Goal: Task Accomplishment & Management: Use online tool/utility

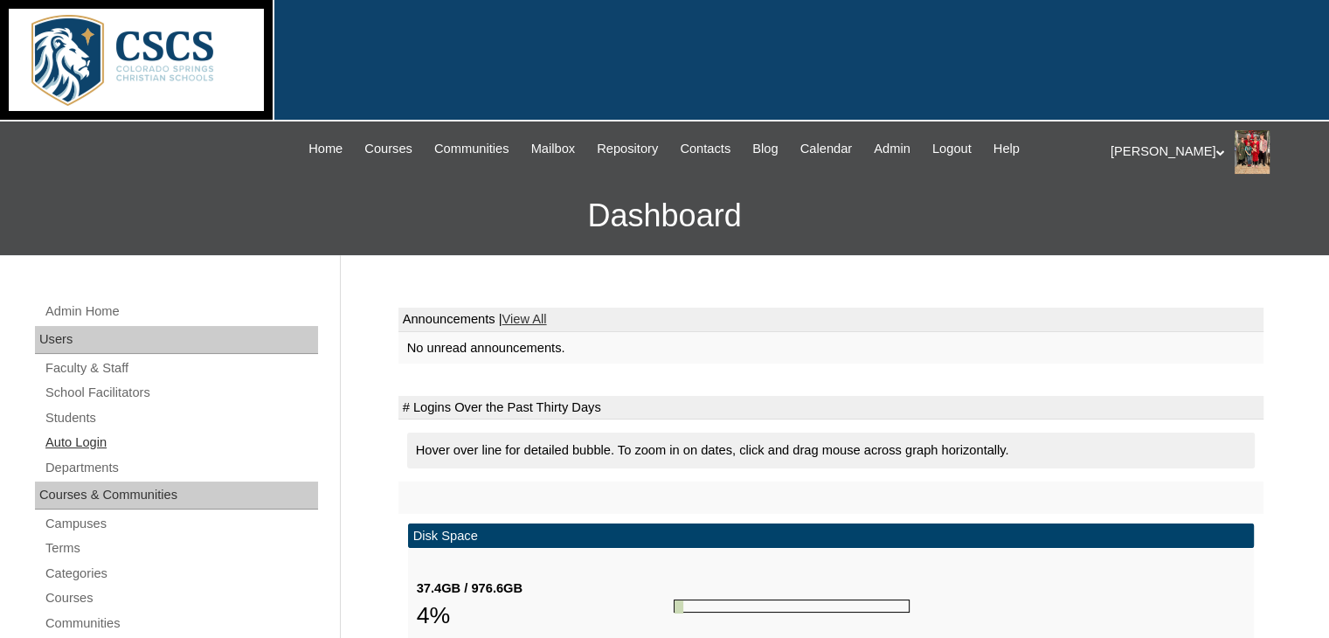
click at [83, 438] on link "Auto Login" at bounding box center [181, 443] width 274 height 22
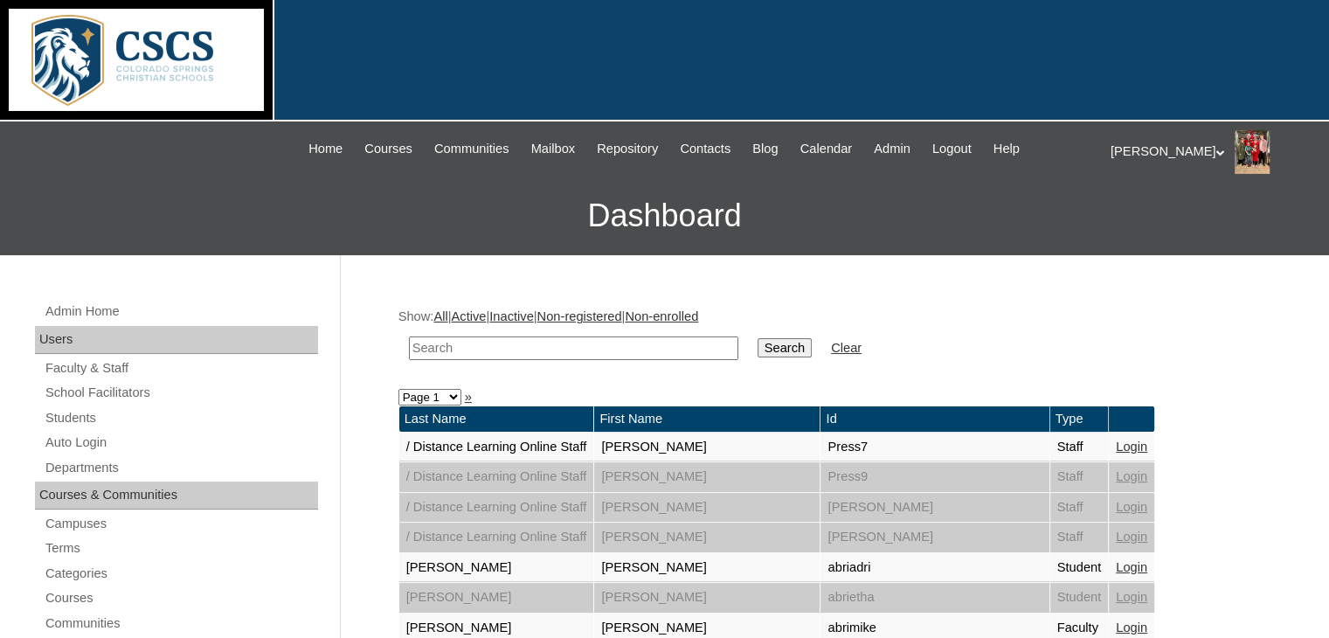
click at [498, 342] on input "text" at bounding box center [573, 348] width 329 height 24
type input "[PERSON_NAME]"
click at [66, 438] on link "Auto Login" at bounding box center [181, 443] width 274 height 22
click at [490, 350] on input "text" at bounding box center [573, 348] width 329 height 24
type input "[PERSON_NAME]"
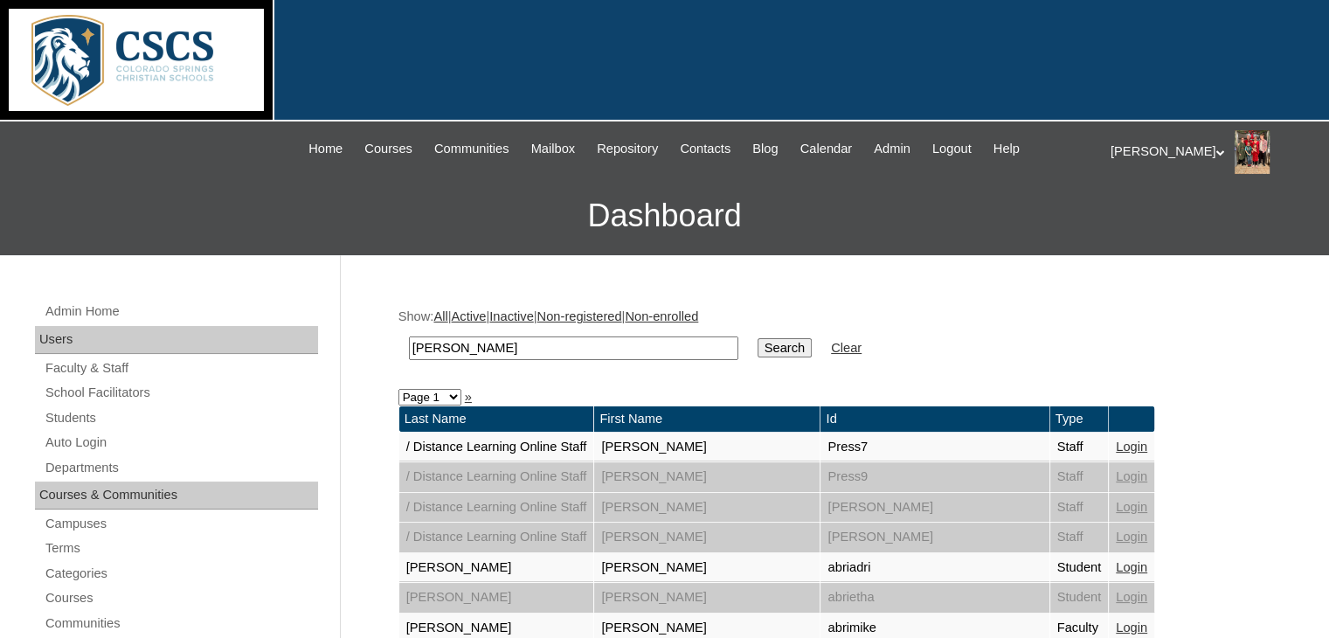
click at [758, 347] on input "Search" at bounding box center [785, 347] width 54 height 19
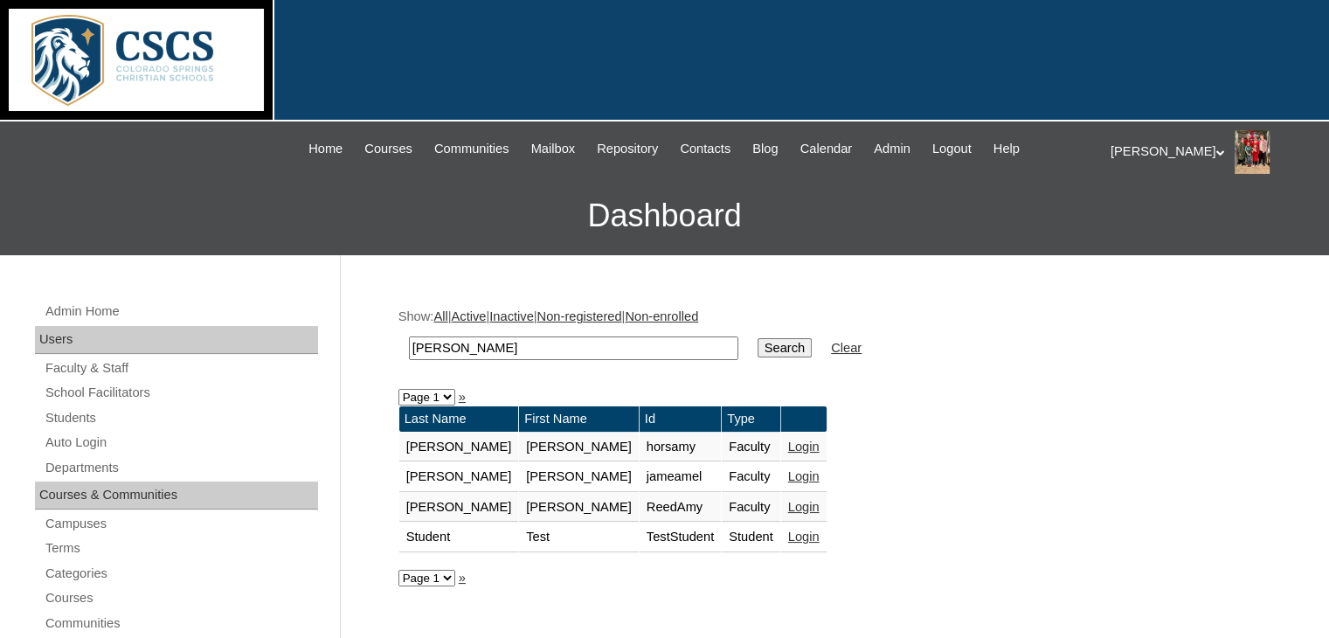
click at [788, 443] on link "Login" at bounding box center [803, 447] width 31 height 14
